Goal: Transaction & Acquisition: Purchase product/service

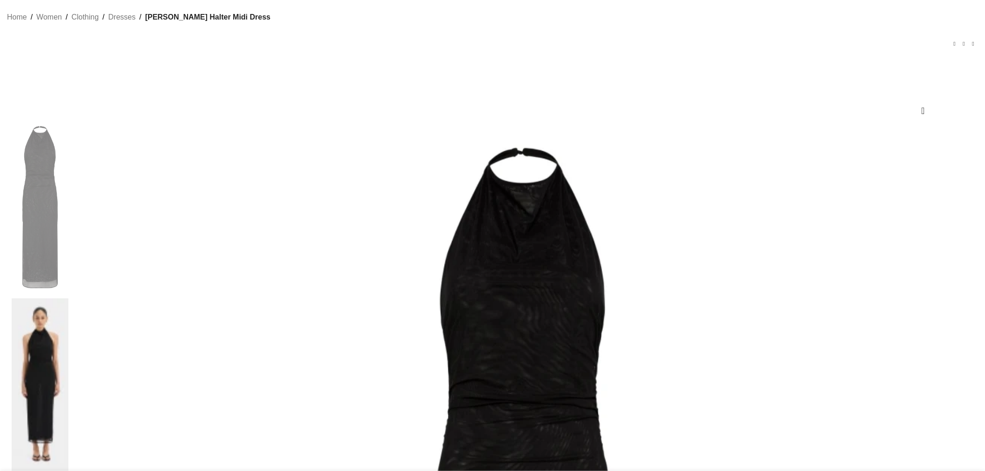
scroll to position [0, 98]
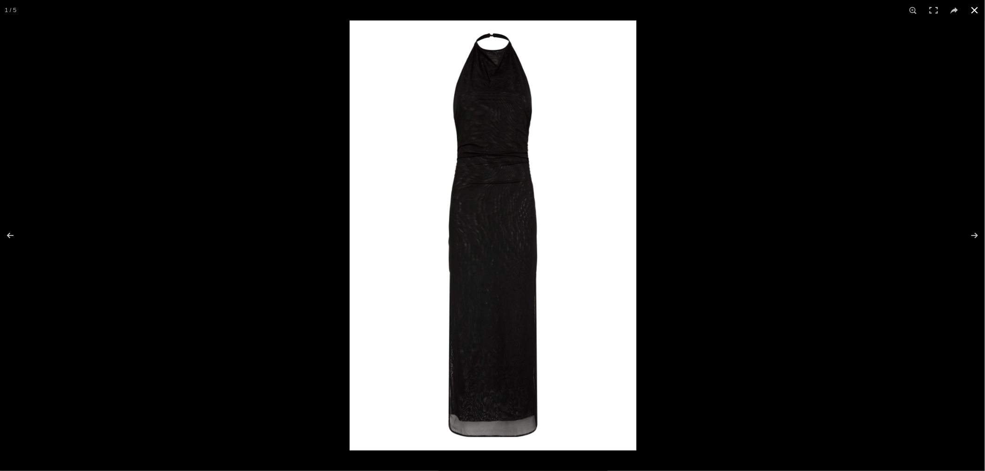
scroll to position [0, 196]
click at [978, 11] on button at bounding box center [974, 10] width 20 height 20
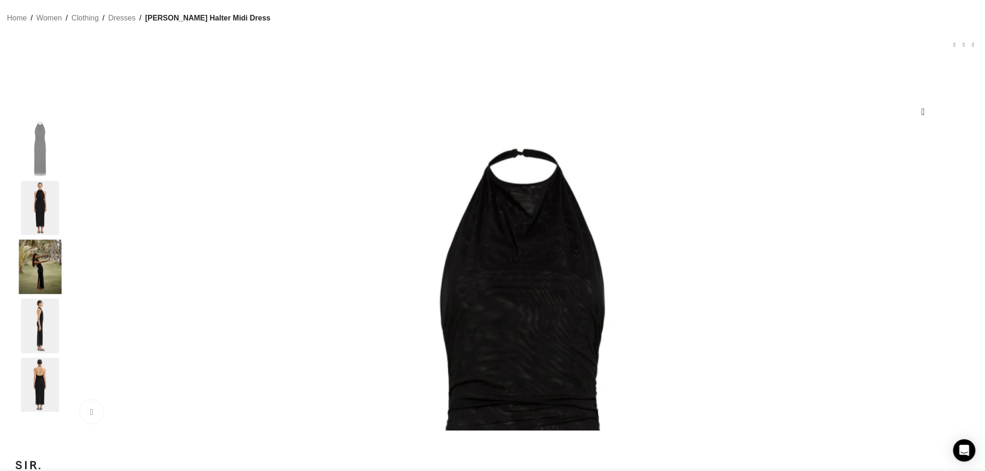
drag, startPoint x: 687, startPoint y: 149, endPoint x: 593, endPoint y: 132, distance: 95.1
drag, startPoint x: 594, startPoint y: 132, endPoint x: 678, endPoint y: 151, distance: 85.4
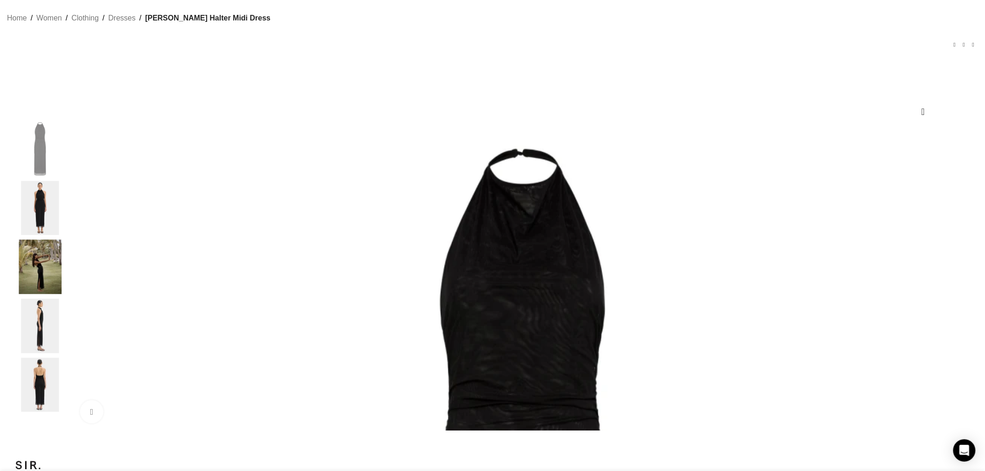
copy h1 "[PERSON_NAME] Halter Midi Dress"
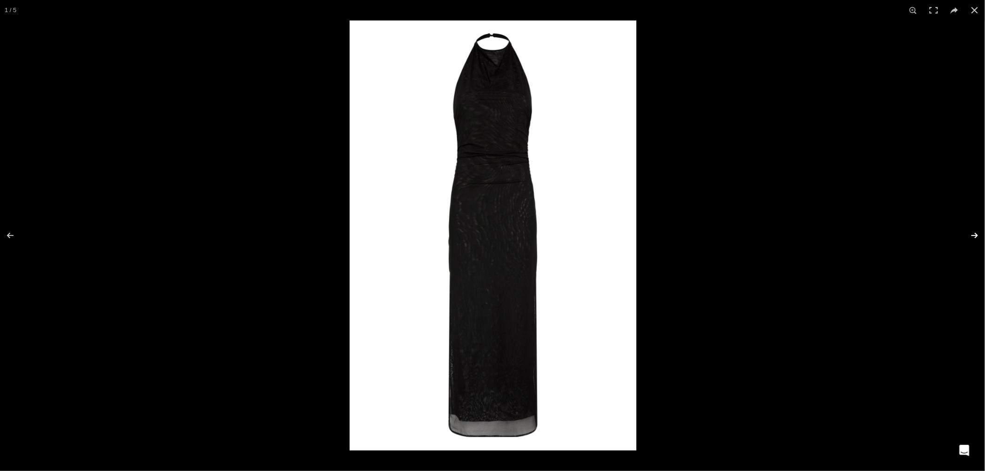
click at [974, 235] on button at bounding box center [968, 235] width 33 height 47
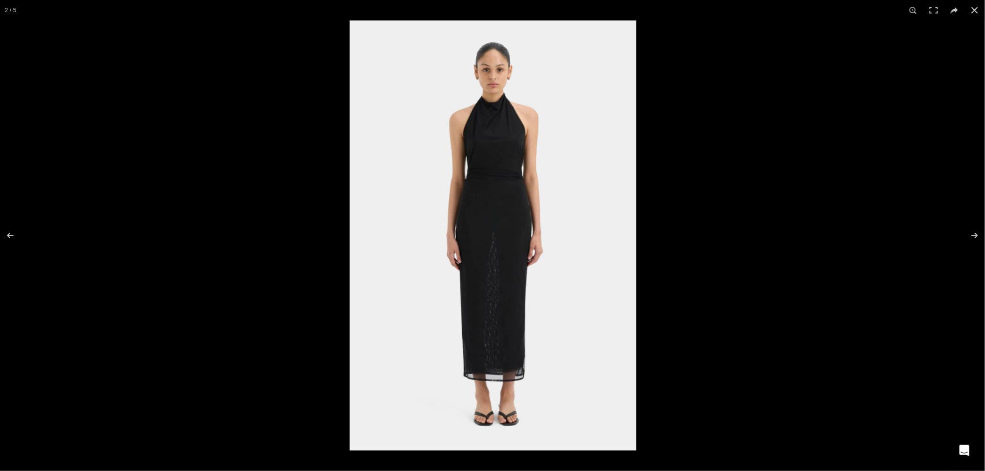
scroll to position [0, 490]
click at [976, 231] on button at bounding box center [968, 235] width 33 height 47
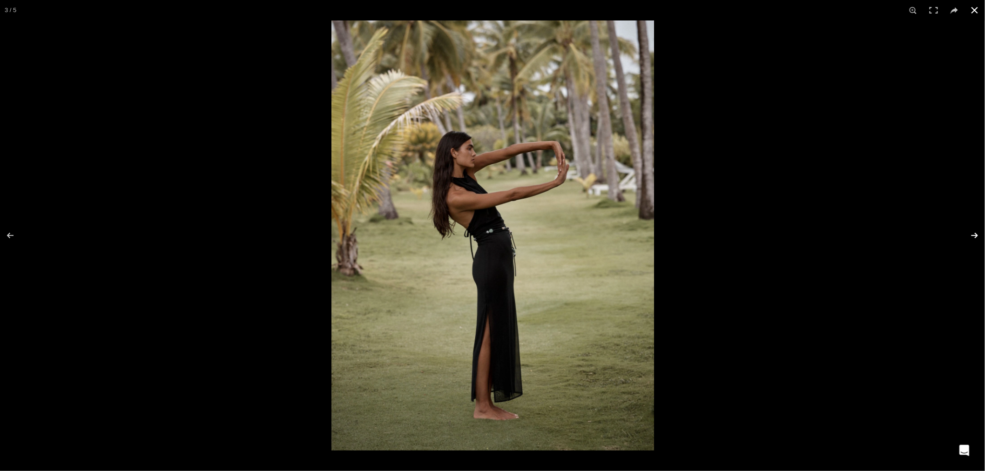
scroll to position [0, 588]
click at [971, 238] on button at bounding box center [968, 235] width 33 height 47
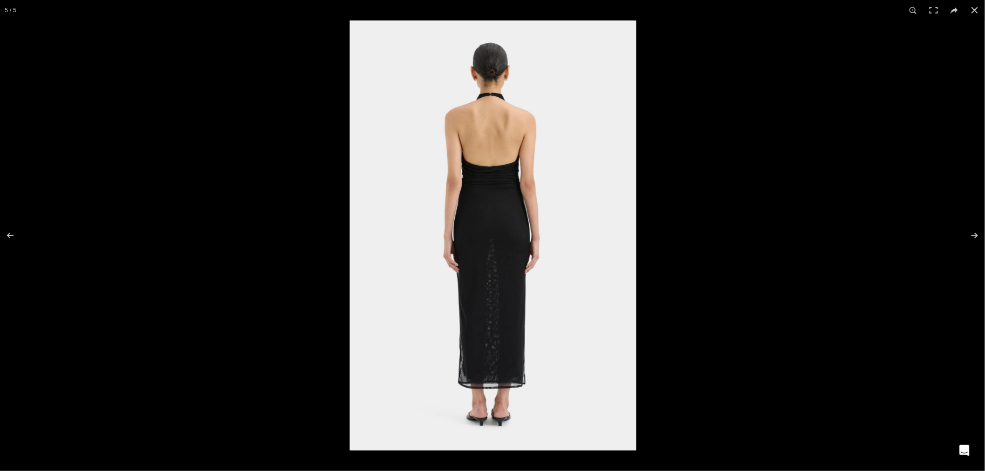
scroll to position [0, 686]
click at [976, 239] on button at bounding box center [968, 235] width 33 height 47
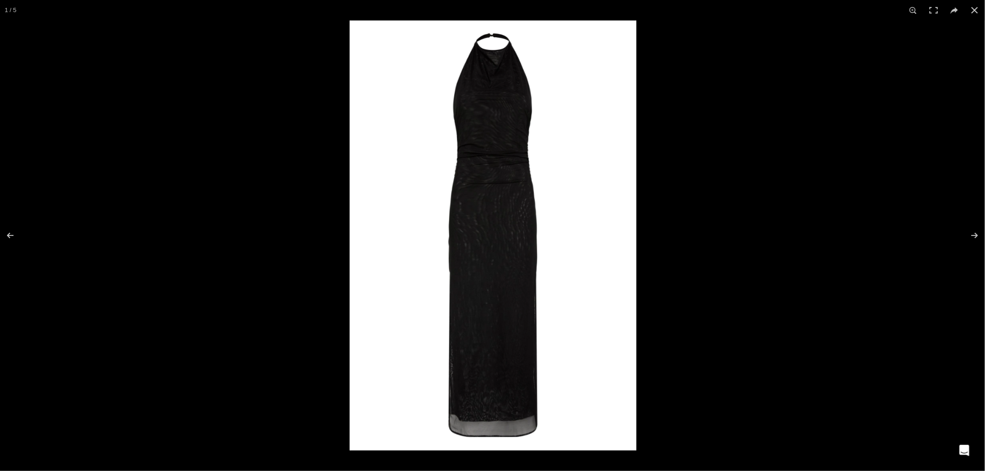
scroll to position [0, 784]
click at [970, 10] on button at bounding box center [974, 10] width 20 height 20
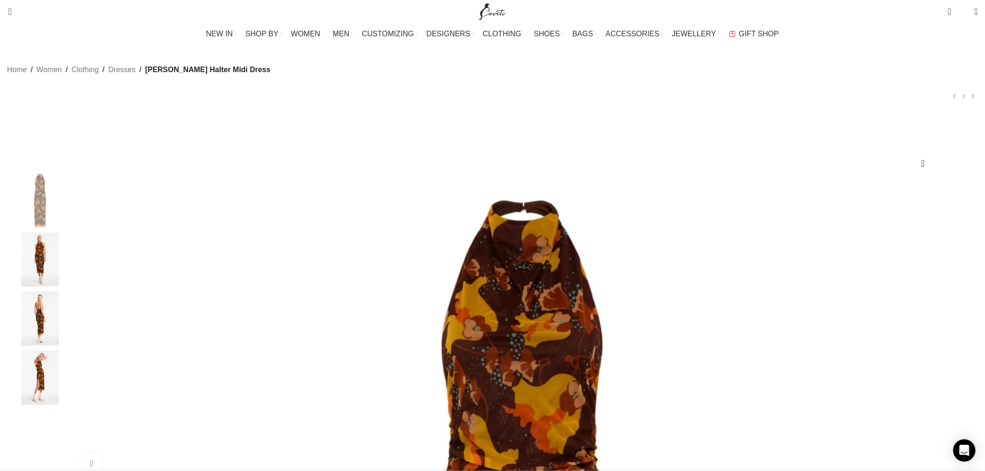
scroll to position [0, 98]
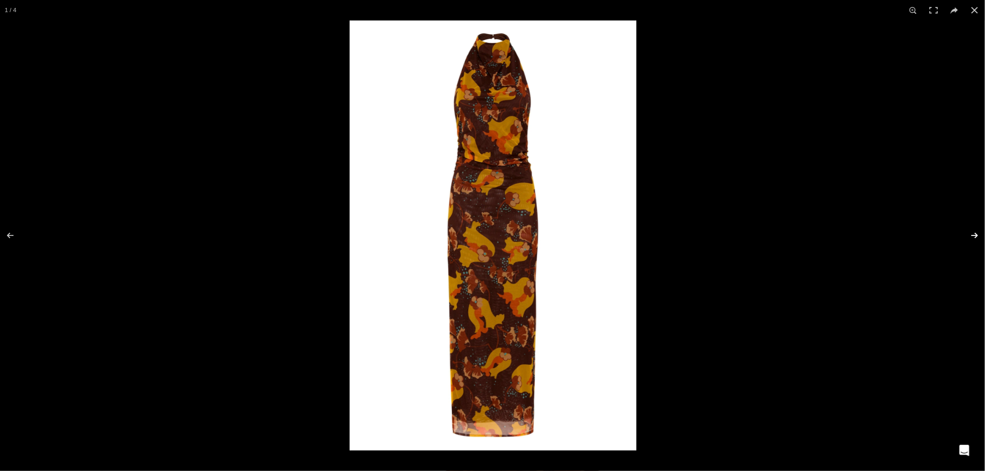
click at [978, 234] on button at bounding box center [968, 235] width 33 height 47
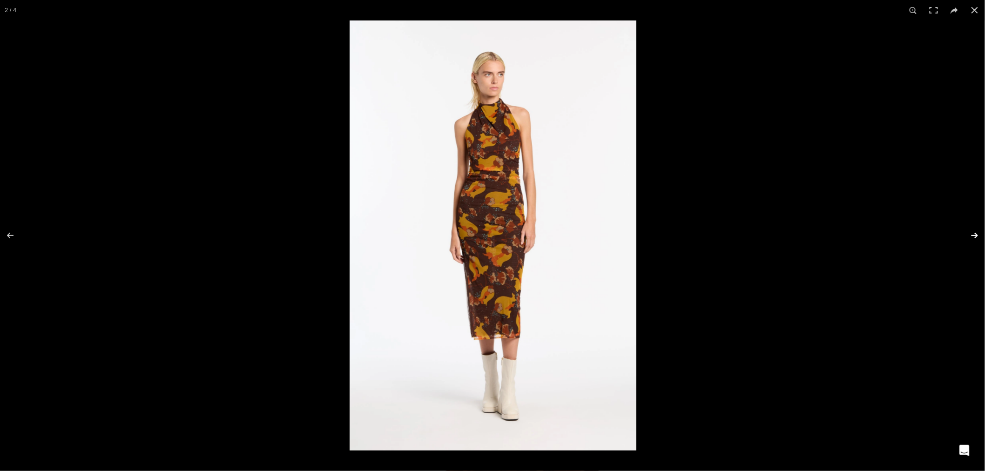
click at [974, 234] on button at bounding box center [968, 235] width 33 height 47
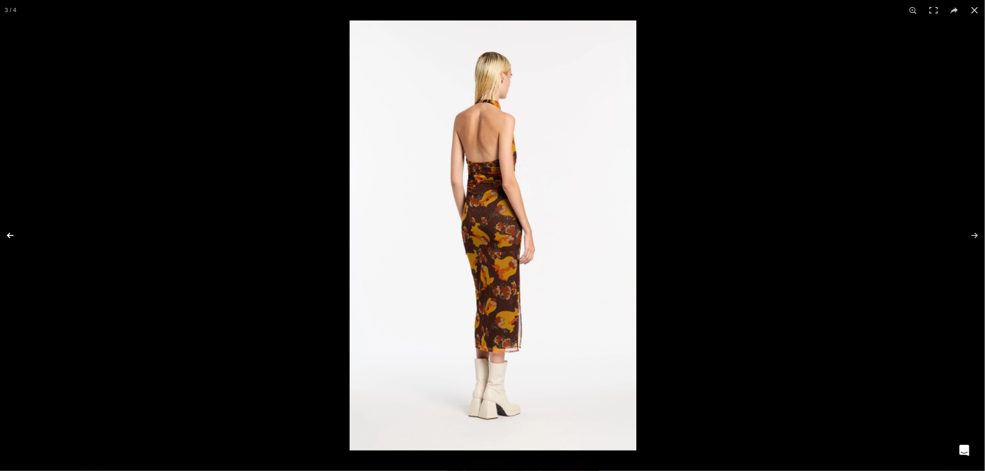
click at [9, 235] on button at bounding box center [16, 235] width 33 height 47
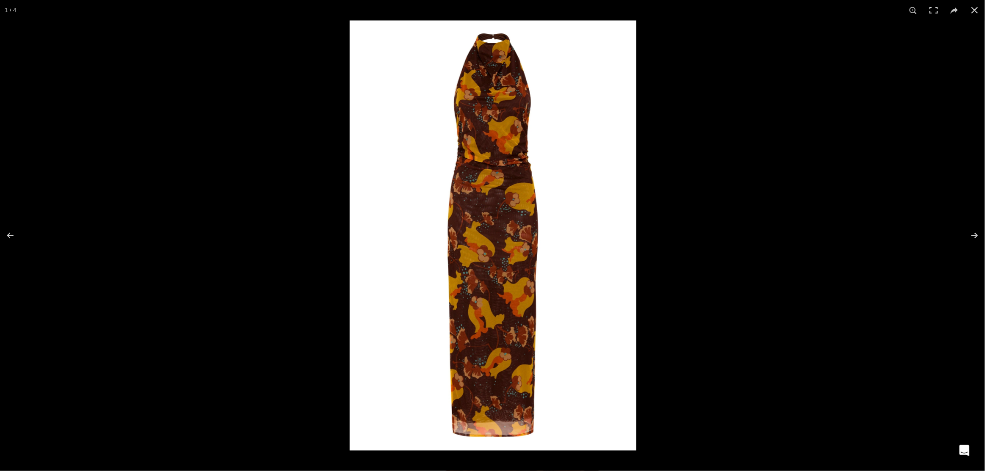
scroll to position [0, 392]
